Goal: Task Accomplishment & Management: Manage account settings

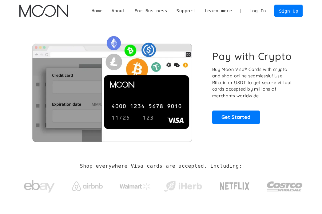
click at [254, 10] on link "Log In" at bounding box center [258, 11] width 26 height 12
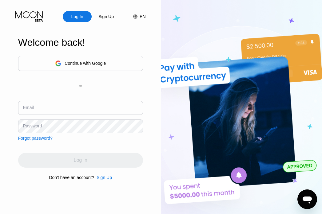
click at [84, 110] on input "text" at bounding box center [80, 108] width 125 height 14
click at [99, 108] on input "text" at bounding box center [80, 108] width 125 height 14
click at [65, 102] on input "text" at bounding box center [80, 108] width 125 height 14
paste input "[EMAIL_ADDRESS][DOMAIN_NAME]"
type input "[EMAIL_ADDRESS][DOMAIN_NAME]"
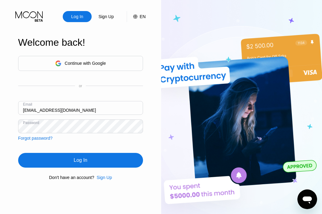
click at [93, 159] on div "Log In" at bounding box center [80, 160] width 125 height 15
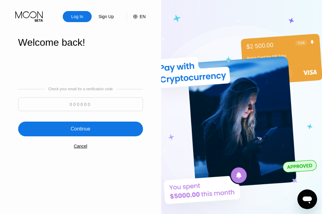
click at [110, 101] on input at bounding box center [80, 104] width 125 height 14
type input "9"
type input "801482"
click at [116, 130] on div "Continue" at bounding box center [80, 129] width 125 height 15
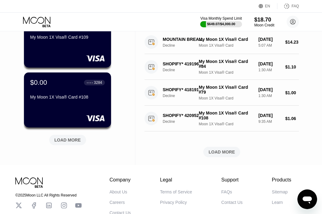
scroll to position [297, 0]
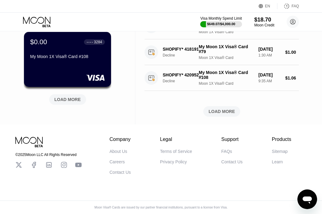
click at [70, 97] on div "LOAD MORE" at bounding box center [67, 100] width 26 height 6
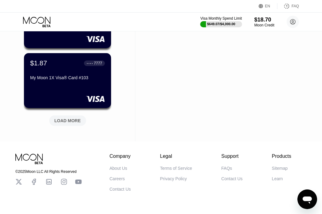
scroll to position [581, 0]
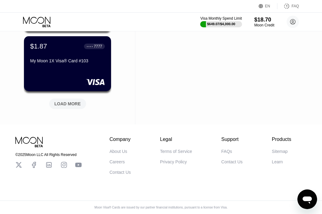
click at [75, 103] on div "LOAD MORE" at bounding box center [67, 104] width 26 height 6
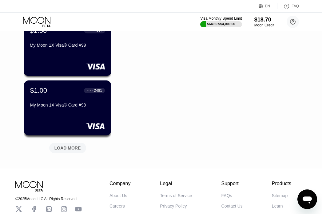
scroll to position [881, 0]
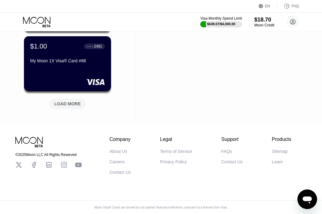
click at [72, 103] on div "LOAD MORE" at bounding box center [67, 104] width 26 height 6
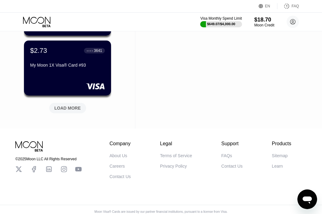
scroll to position [1181, 0]
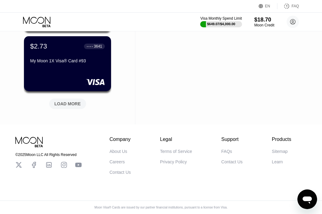
click at [70, 99] on div "LOAD MORE" at bounding box center [67, 104] width 37 height 10
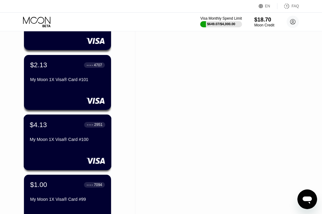
scroll to position [673, 0]
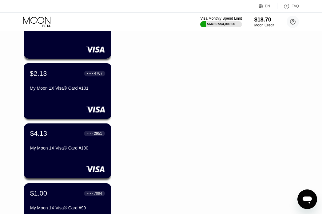
click at [68, 134] on div "$4.13 ● ● ● ● 2951" at bounding box center [67, 134] width 75 height 8
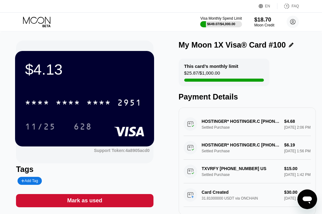
click at [238, 74] on div "This card’s monthly limit $25.87 / $1,000.00" at bounding box center [224, 73] width 91 height 28
click at [232, 125] on div "HOSTINGER* HOSTINGER.C [PHONE_NUMBER] CY Settled Purchase $4.68 [DATE] 2:06 PM" at bounding box center [246, 124] width 127 height 24
